Goal: Find specific page/section: Find specific page/section

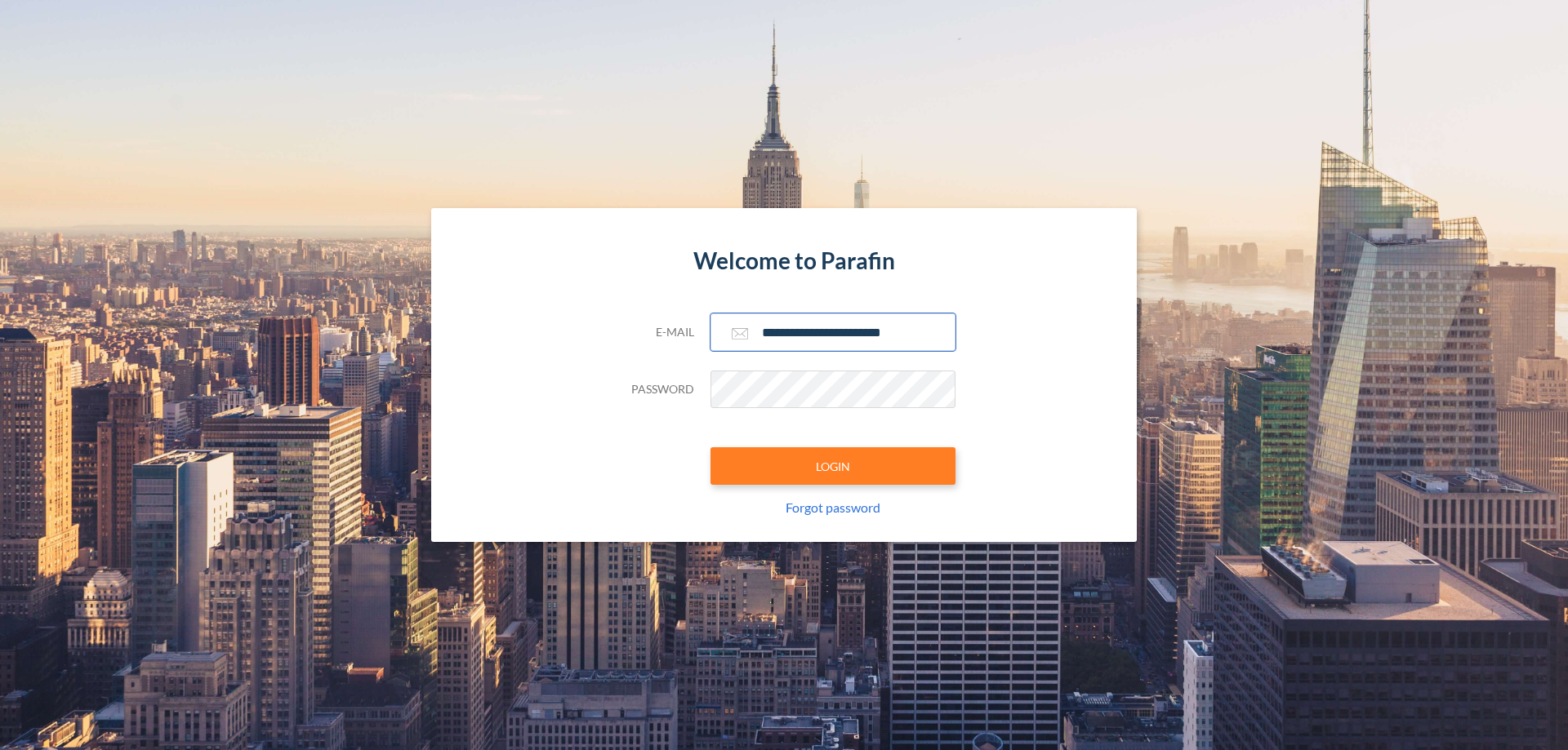
type input "**********"
click at [833, 466] on button "LOGIN" at bounding box center [833, 466] width 245 height 38
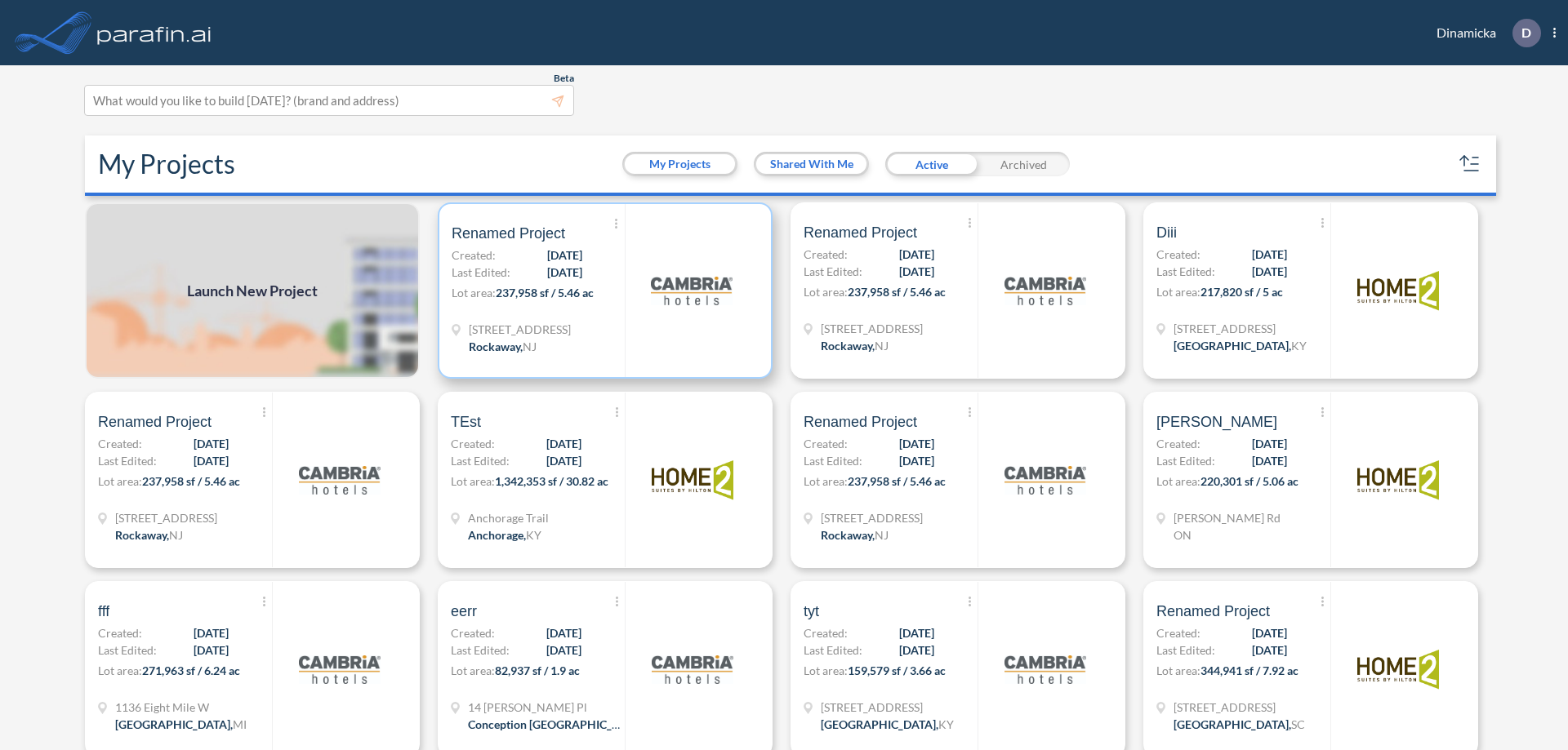
scroll to position [4, 0]
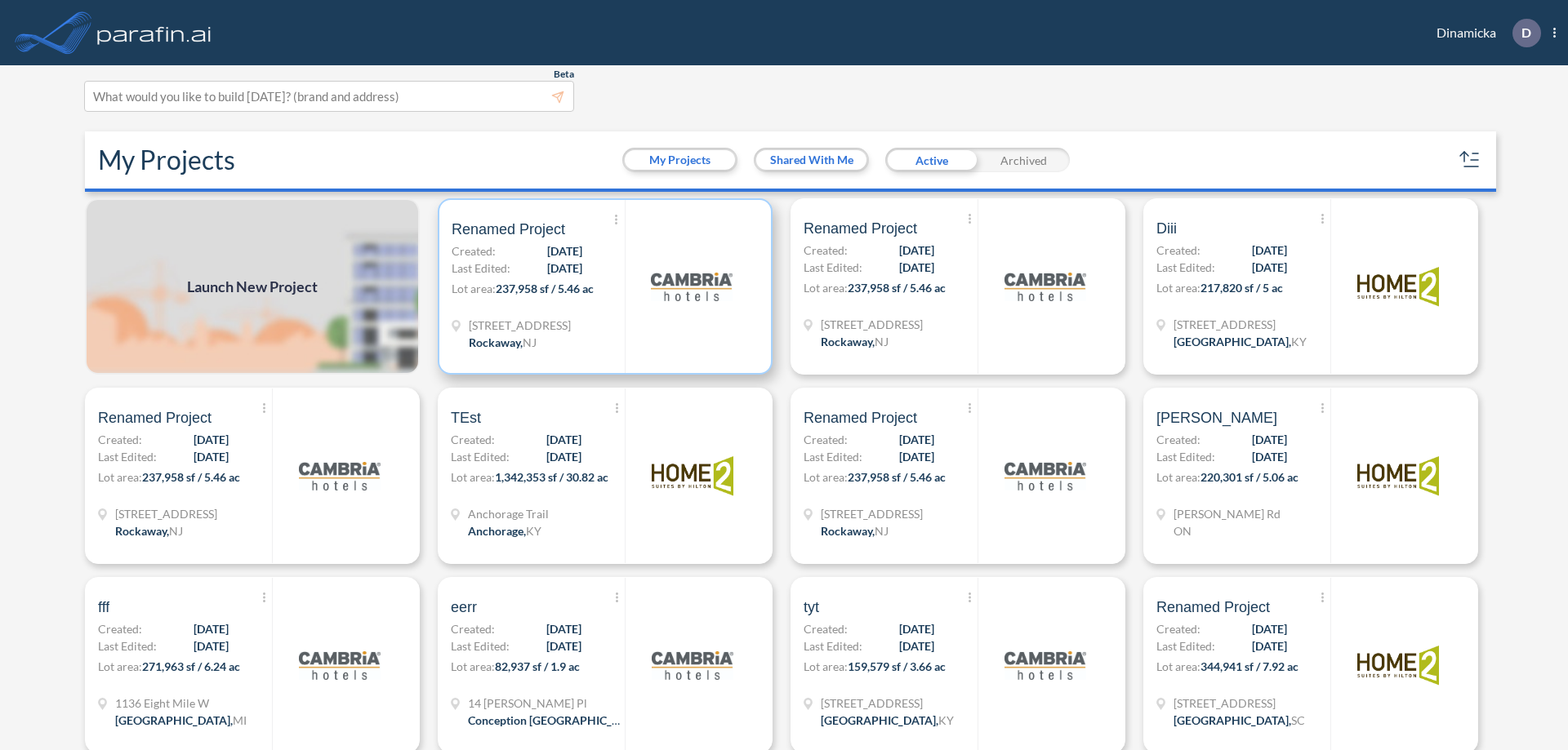
click at [602, 287] on p "Lot area: 237,958 sf / 5.46 ac" at bounding box center [538, 292] width 173 height 23
